Goal: Browse casually

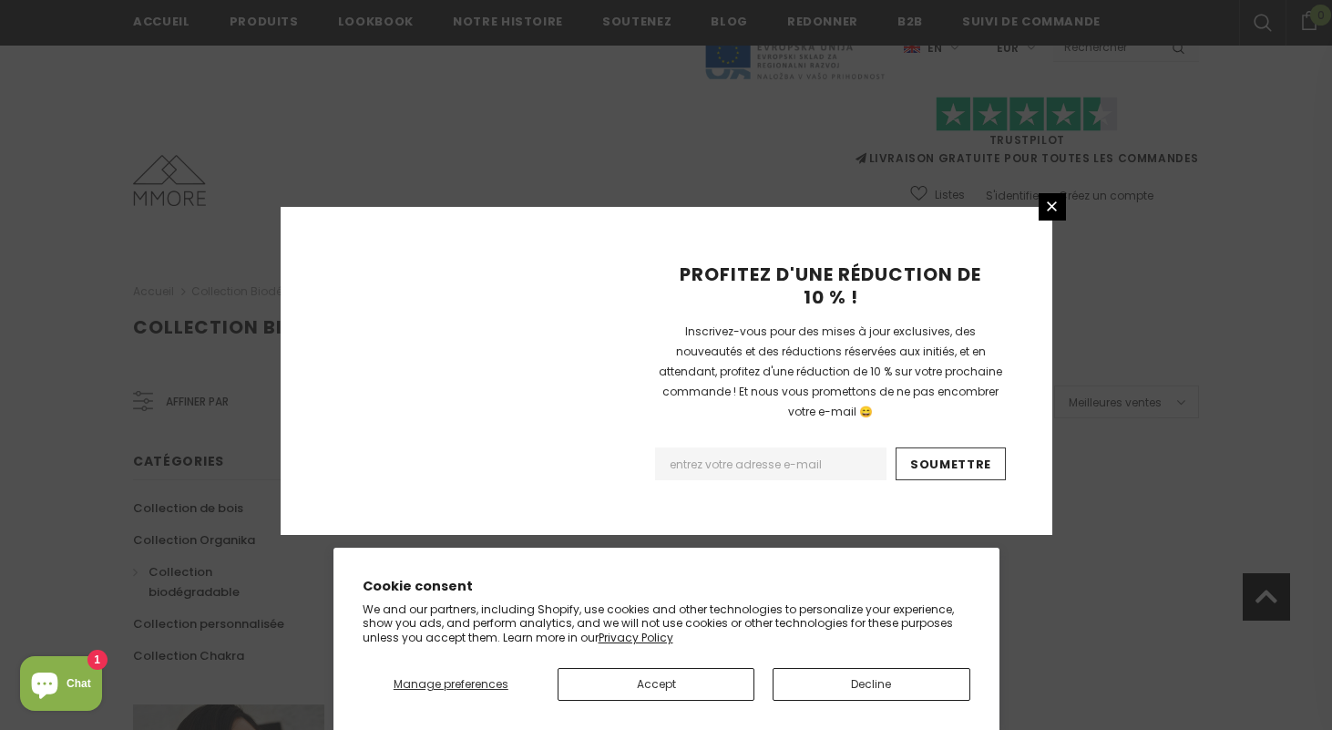
scroll to position [1182, 0]
